Goal: Information Seeking & Learning: Learn about a topic

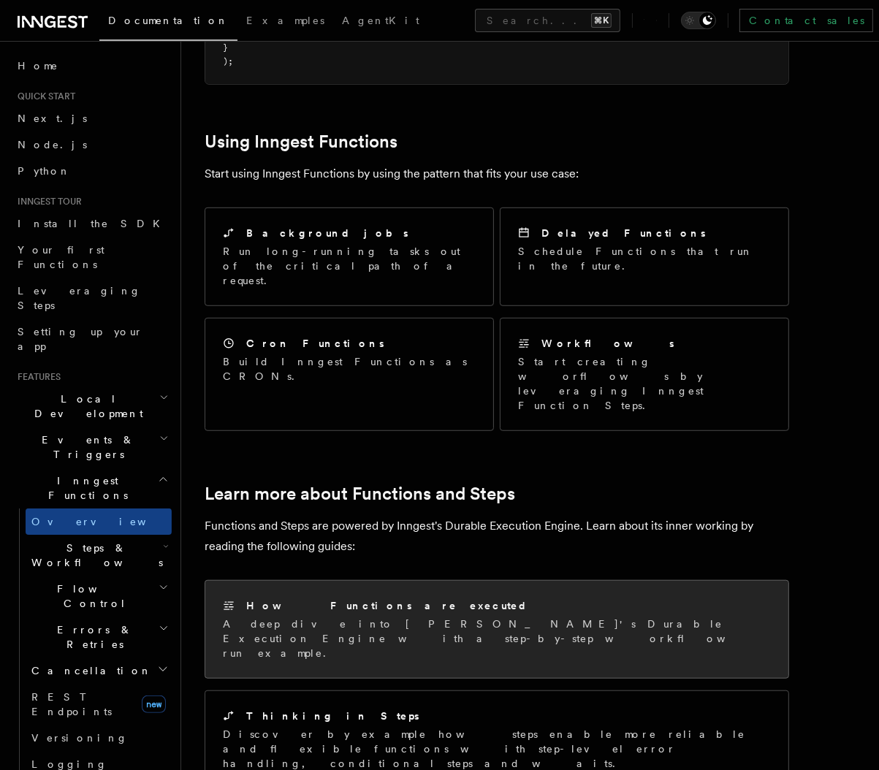
scroll to position [663, 0]
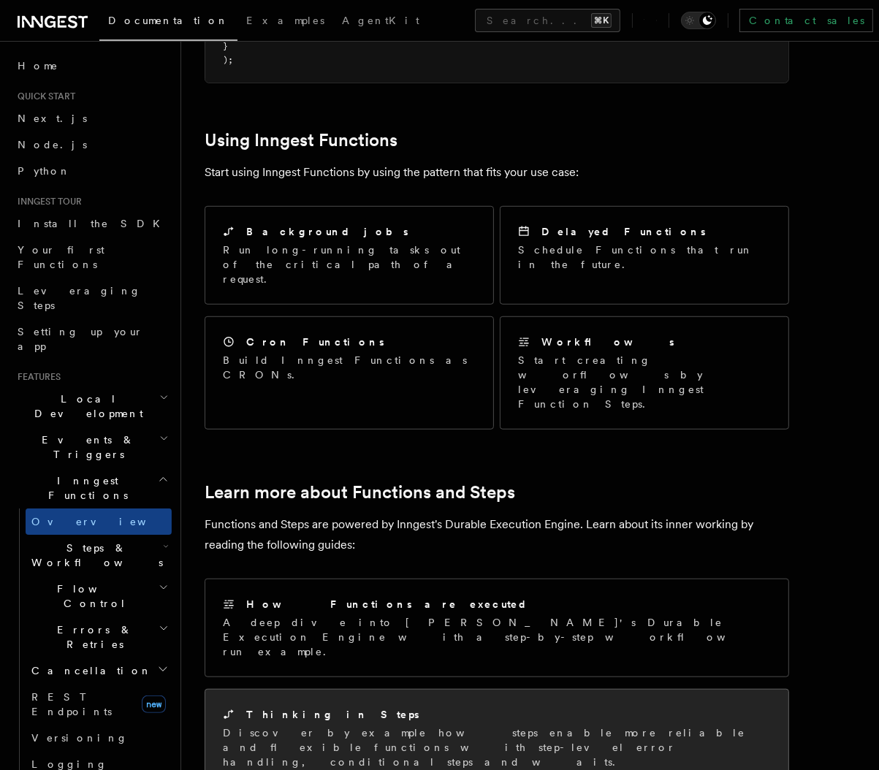
click at [429, 707] on div "Thinking in Steps" at bounding box center [497, 714] width 548 height 15
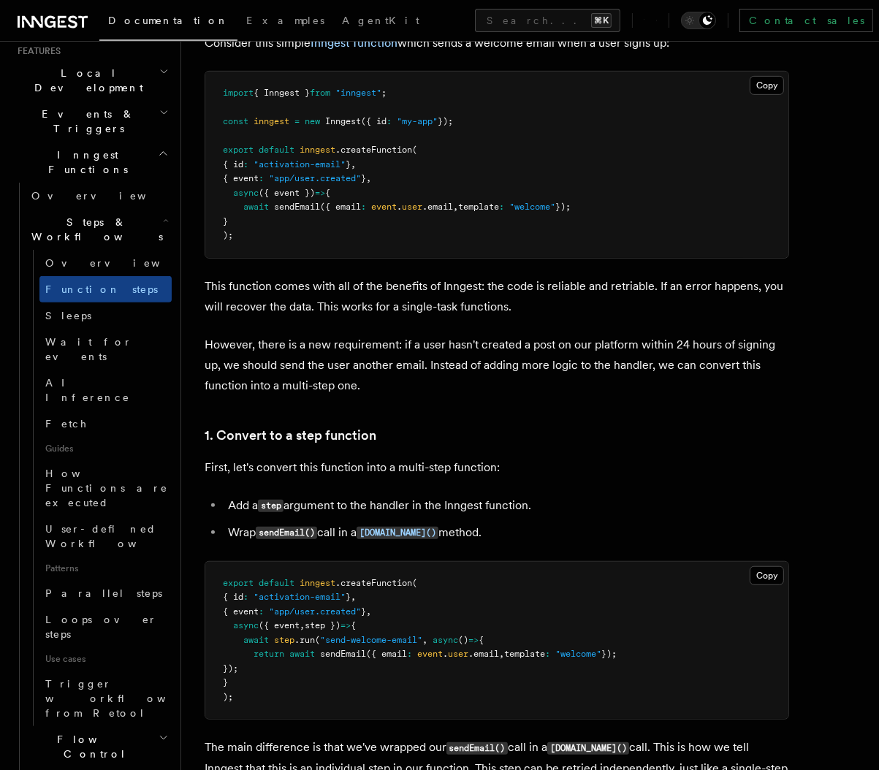
scroll to position [567, 0]
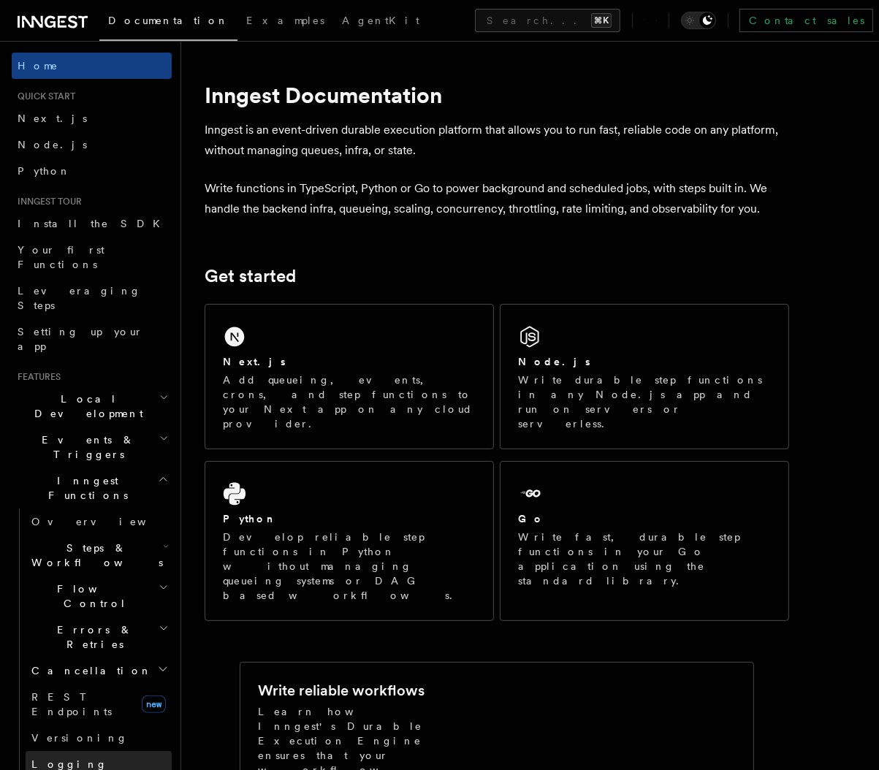
scroll to position [2, 0]
click at [485, 11] on button "Search... ⌘K" at bounding box center [547, 20] width 145 height 23
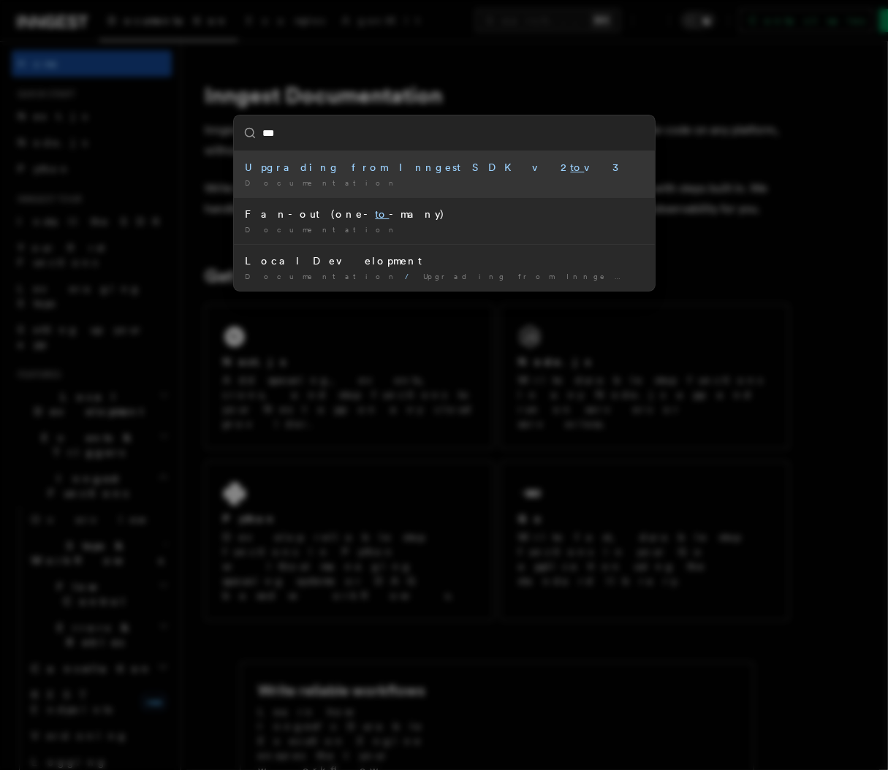
type input "****"
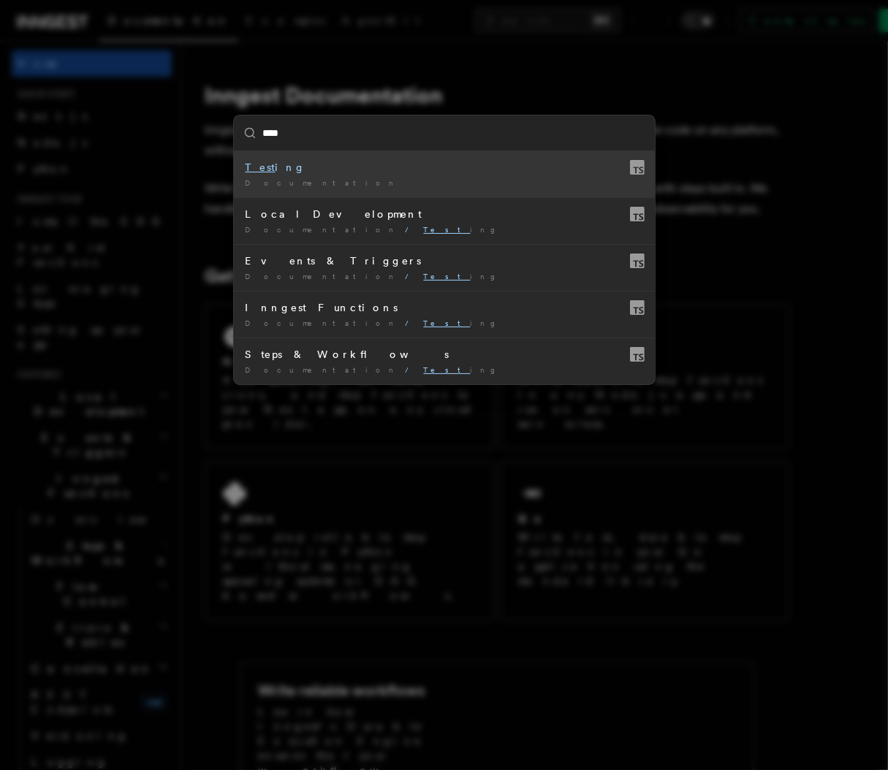
click at [315, 167] on div "Test ing" at bounding box center [445, 167] width 398 height 15
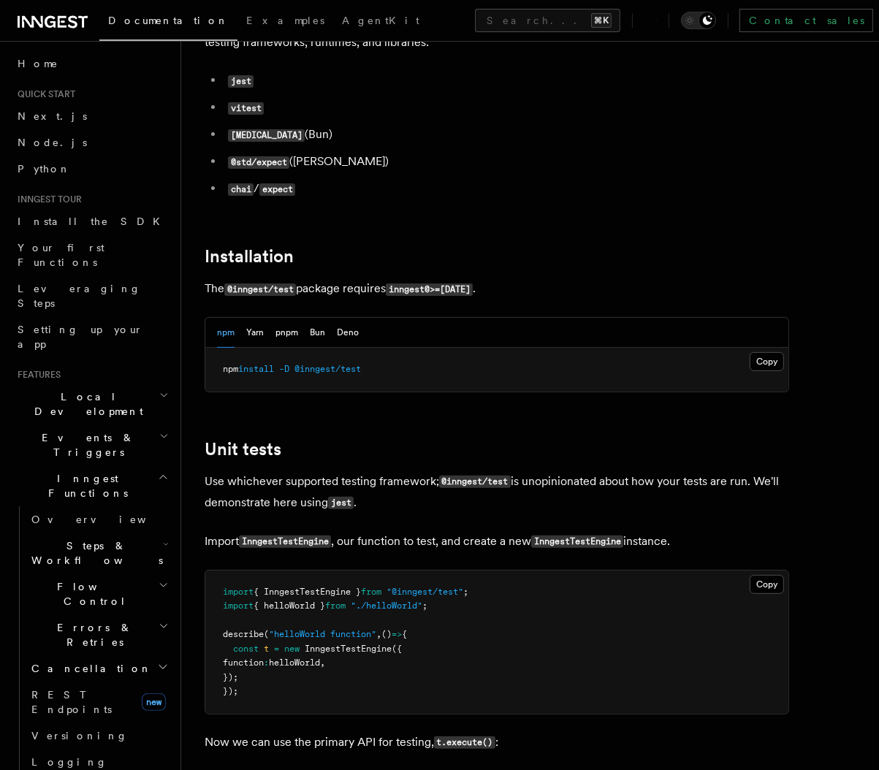
scroll to position [401, 0]
